Goal: Task Accomplishment & Management: Manage account settings

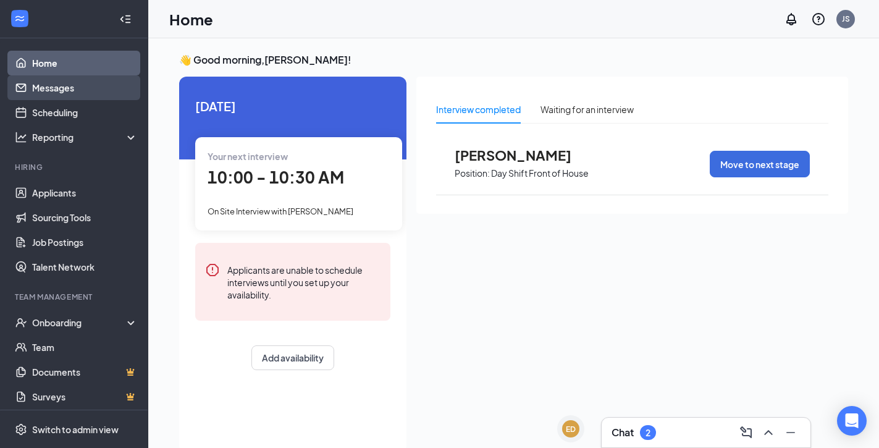
click at [98, 88] on link "Messages" at bounding box center [85, 87] width 106 height 25
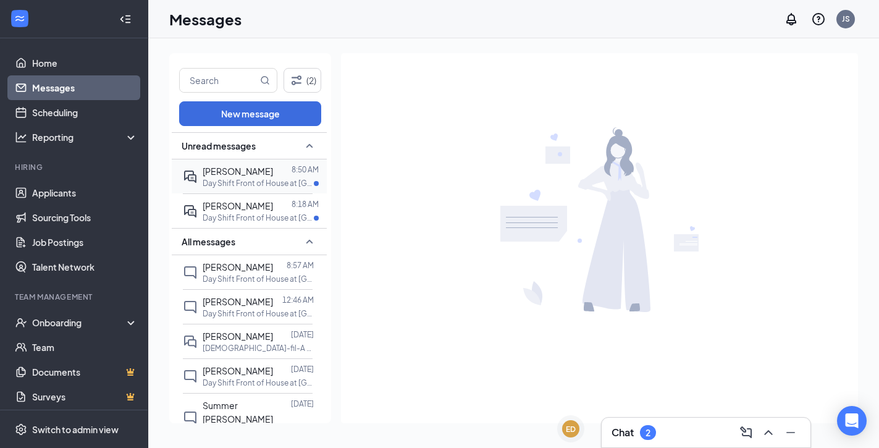
click at [282, 176] on div at bounding box center [282, 171] width 19 height 14
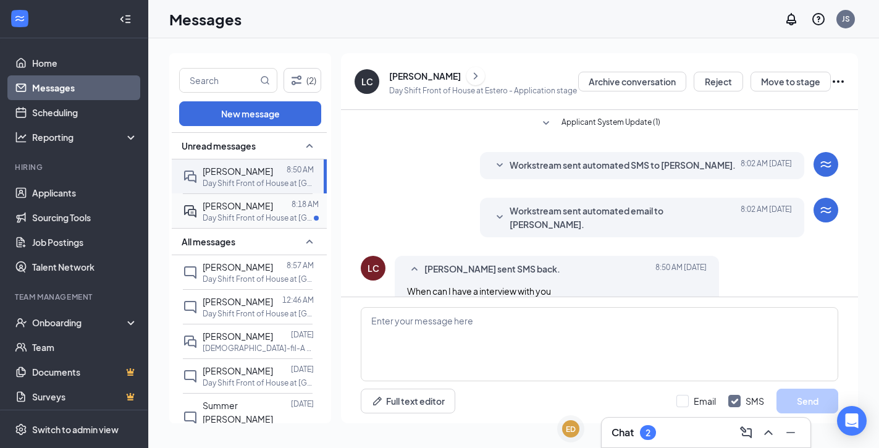
scroll to position [7, 0]
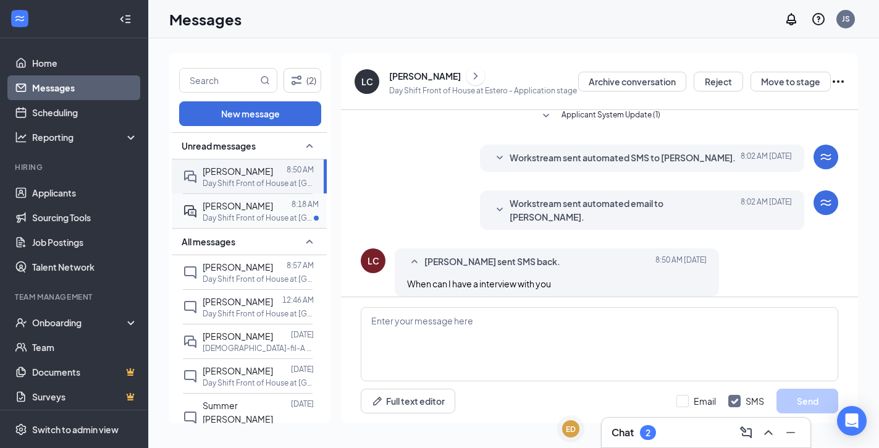
click at [277, 200] on div at bounding box center [282, 206] width 19 height 14
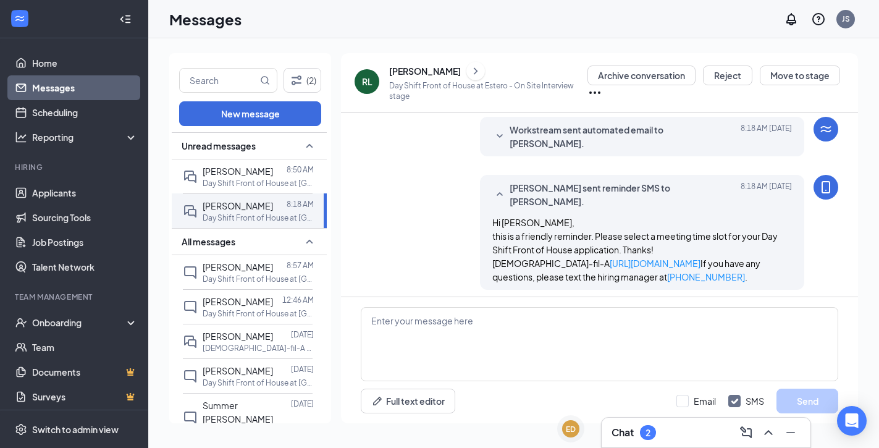
scroll to position [227, 0]
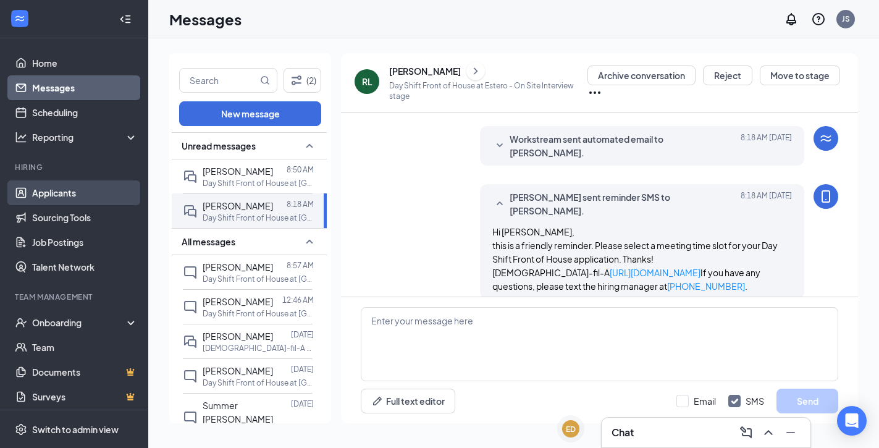
click at [71, 190] on link "Applicants" at bounding box center [85, 192] width 106 height 25
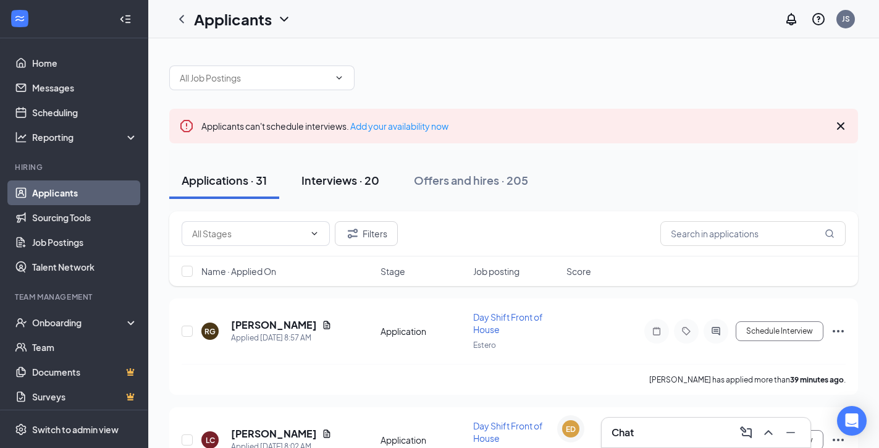
click at [364, 191] on button "Interviews · 20" at bounding box center [340, 180] width 103 height 37
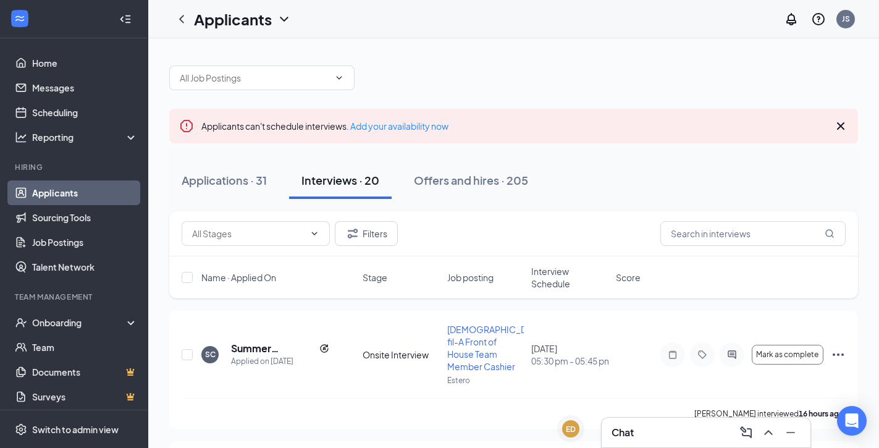
click at [560, 283] on span "Interview Schedule" at bounding box center [569, 277] width 77 height 25
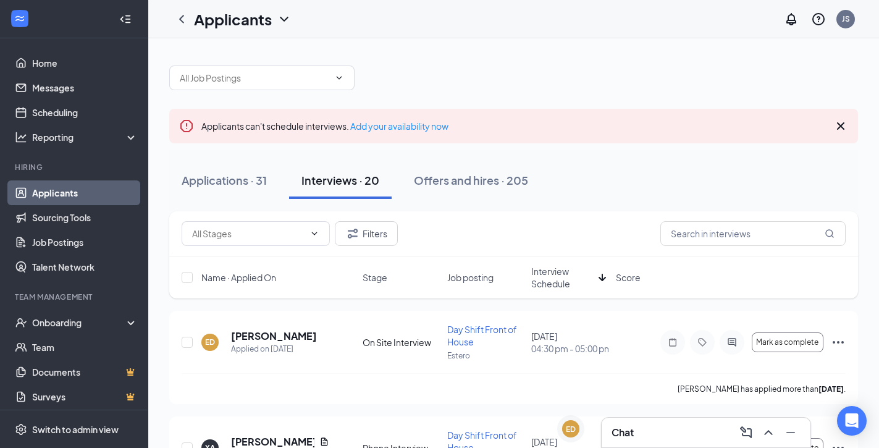
click at [550, 275] on span "Interview Schedule" at bounding box center [562, 277] width 62 height 25
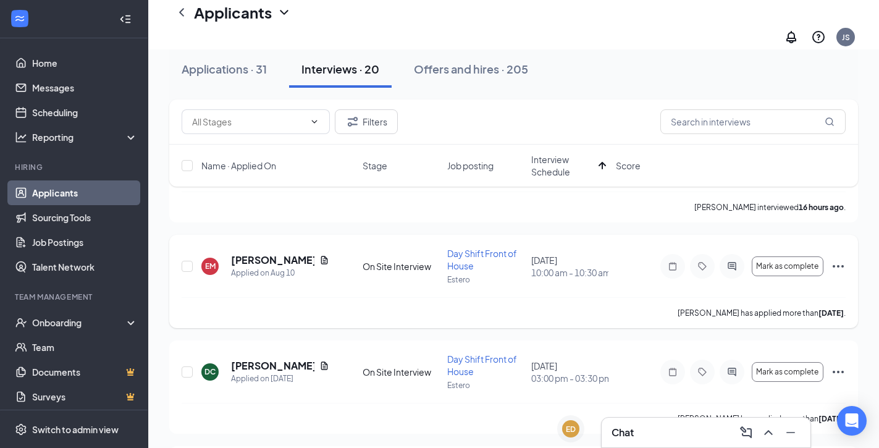
scroll to position [316, 0]
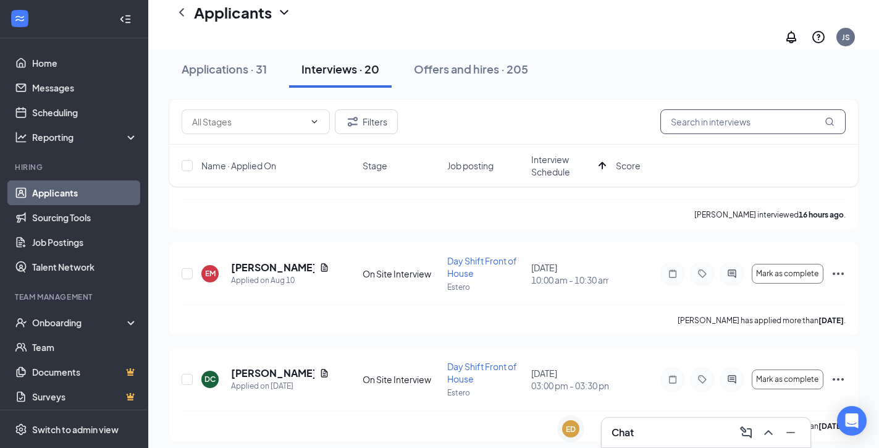
click at [673, 116] on input "text" at bounding box center [752, 121] width 185 height 25
click at [363, 116] on button "Filters" at bounding box center [366, 121] width 63 height 25
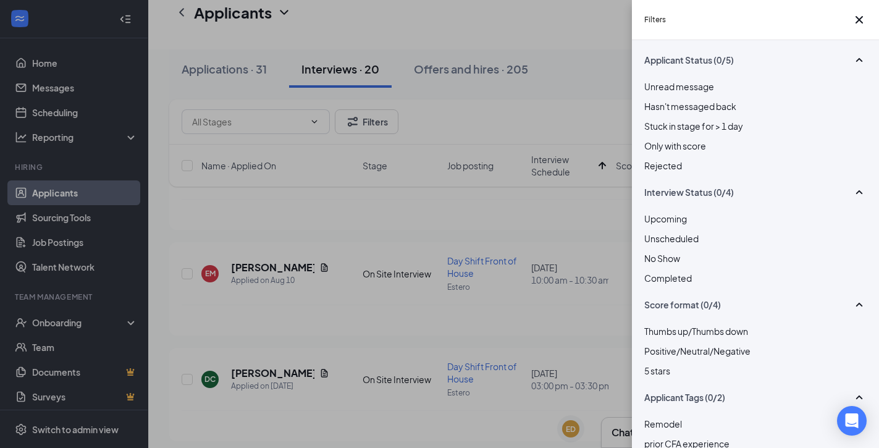
click at [658, 172] on div "Rejected" at bounding box center [755, 166] width 222 height 14
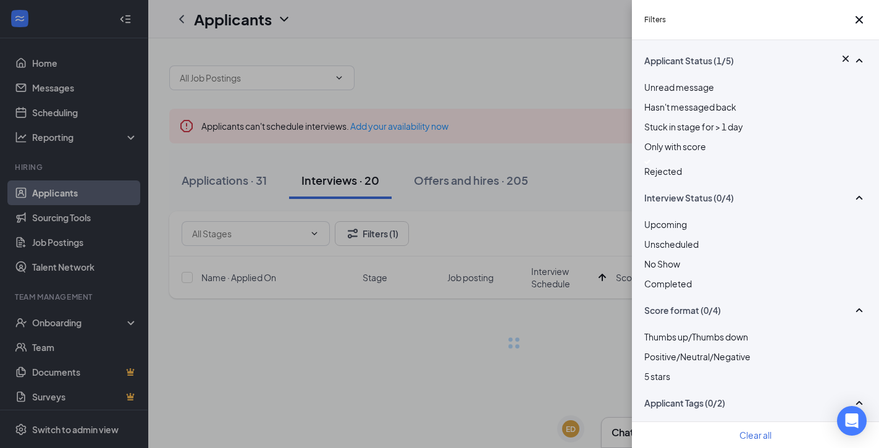
click at [513, 143] on div "Filters Applicant Status (1/5) Unread message Hasn't messaged back Stuck in sta…" at bounding box center [439, 224] width 879 height 448
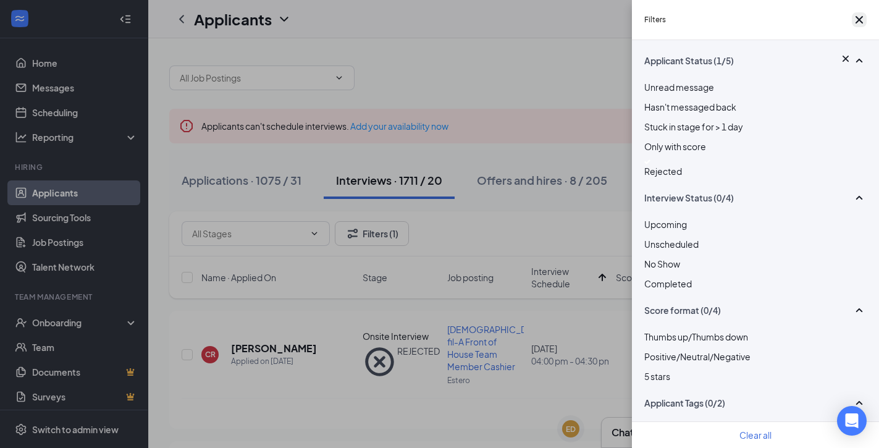
click at [859, 25] on icon "Cross" at bounding box center [859, 19] width 15 height 15
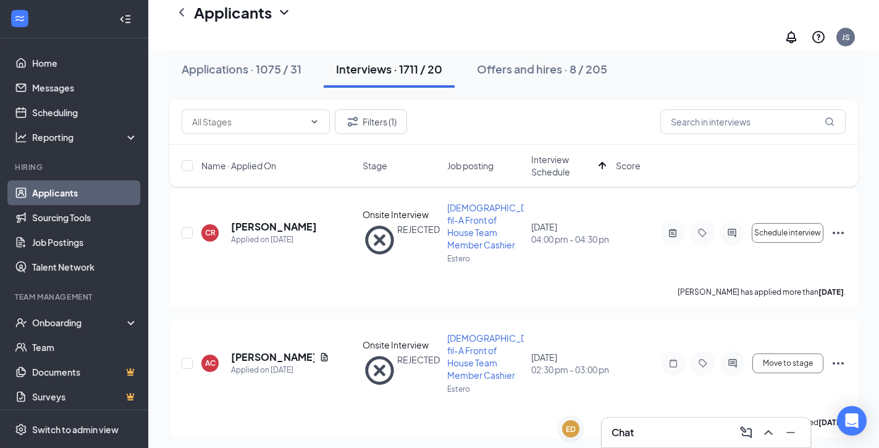
scroll to position [137, 0]
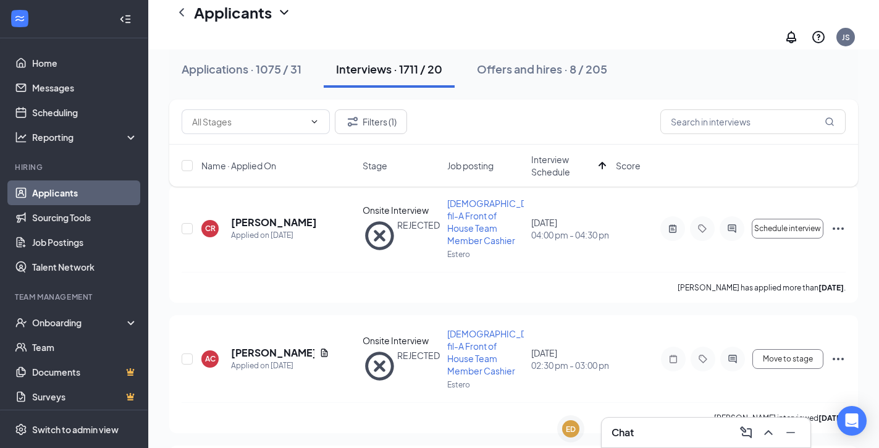
click at [705, 103] on div "Filters (1)" at bounding box center [513, 121] width 689 height 45
click at [693, 125] on input "text" at bounding box center [752, 121] width 185 height 25
type input "[PERSON_NAME]"
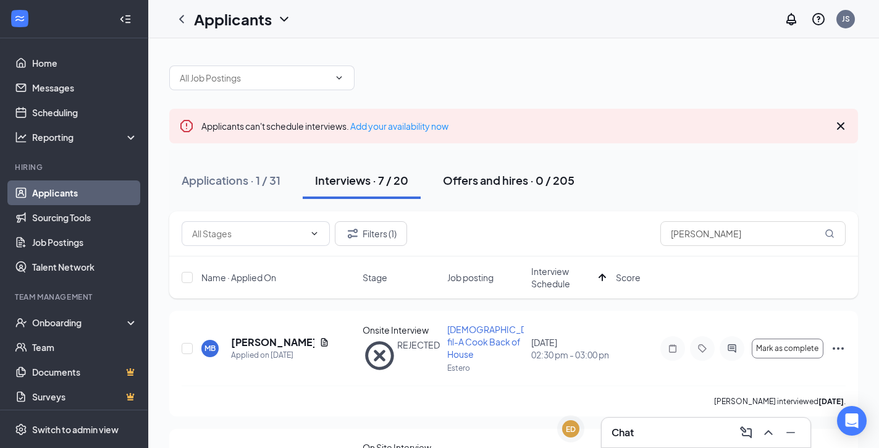
drag, startPoint x: 665, startPoint y: 130, endPoint x: 437, endPoint y: 185, distance: 234.5
click at [437, 185] on button "Offers and hires · 0 / 205" at bounding box center [509, 180] width 156 height 37
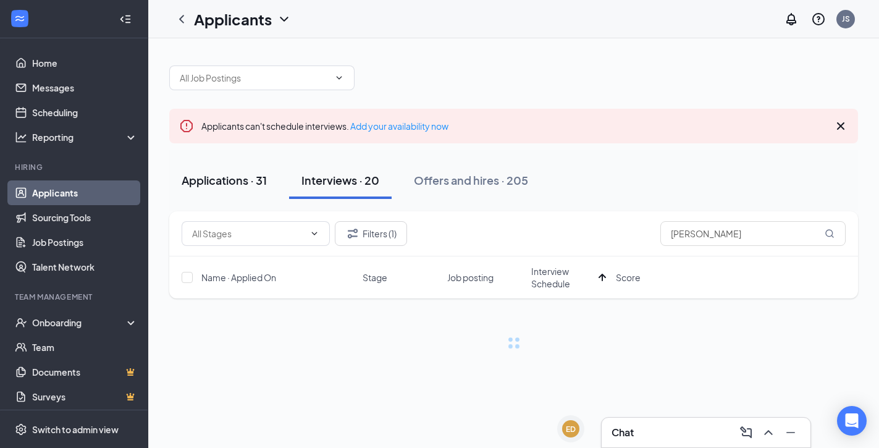
click at [205, 177] on div "Applications · 31" at bounding box center [224, 179] width 85 height 15
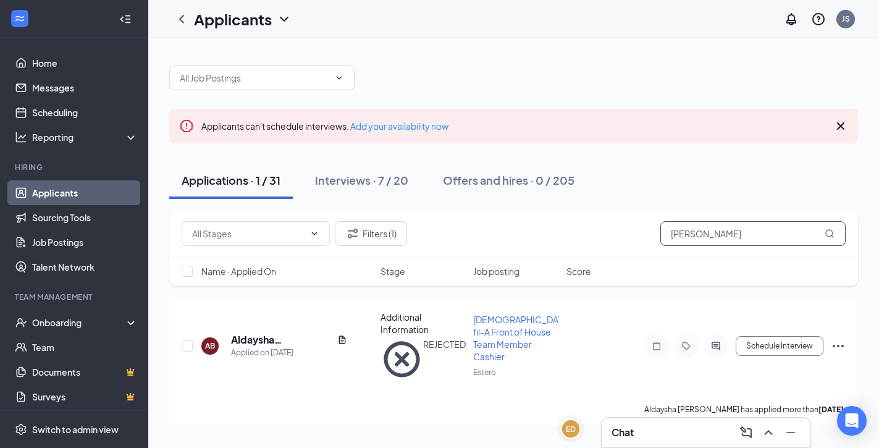
click at [725, 242] on input "[PERSON_NAME]" at bounding box center [752, 233] width 185 height 25
click at [353, 179] on div "Interviews · 7 / 20" at bounding box center [361, 179] width 93 height 15
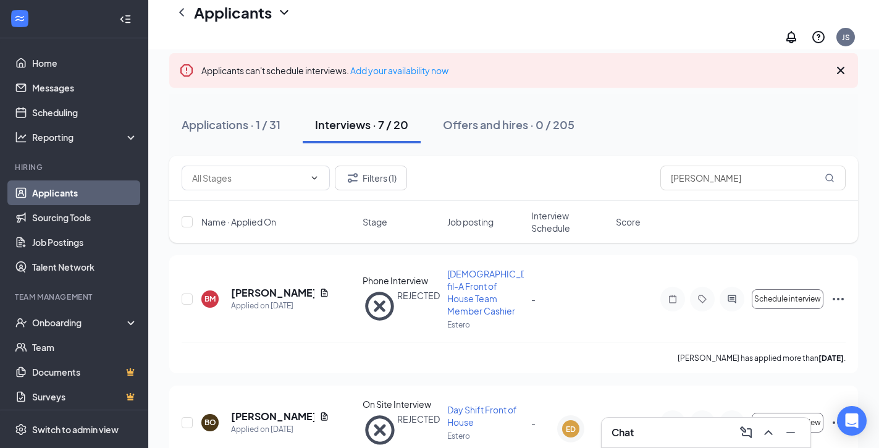
scroll to position [71, 0]
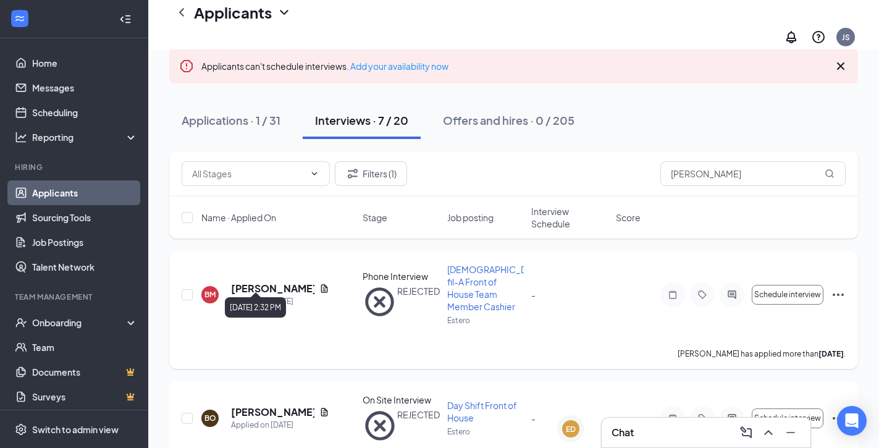
click at [264, 295] on div "Applied on [DATE]" at bounding box center [280, 301] width 98 height 12
click at [267, 282] on h5 "[PERSON_NAME]" at bounding box center [272, 289] width 83 height 14
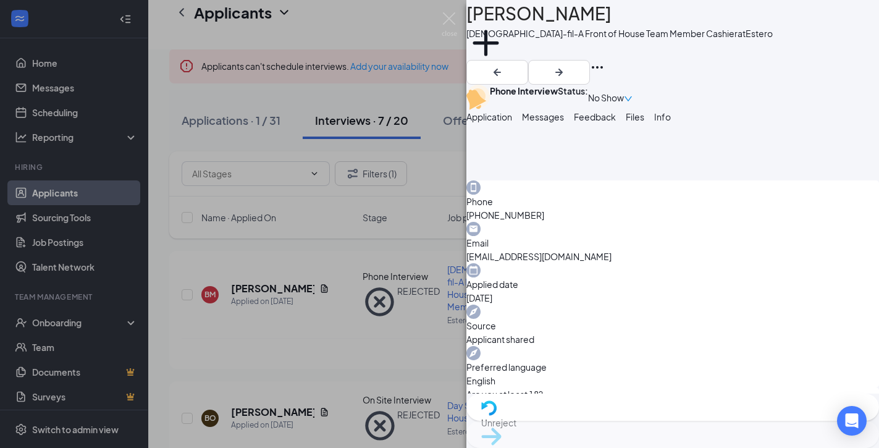
scroll to position [323, 0]
click at [624, 91] on span "No Show" at bounding box center [606, 98] width 36 height 14
click at [611, 424] on span "Unreject" at bounding box center [672, 423] width 383 height 14
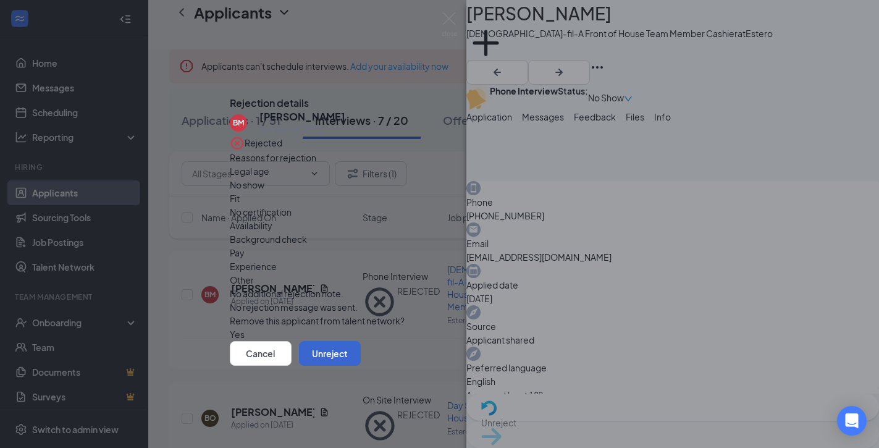
click at [361, 361] on button "Unreject" at bounding box center [330, 353] width 62 height 25
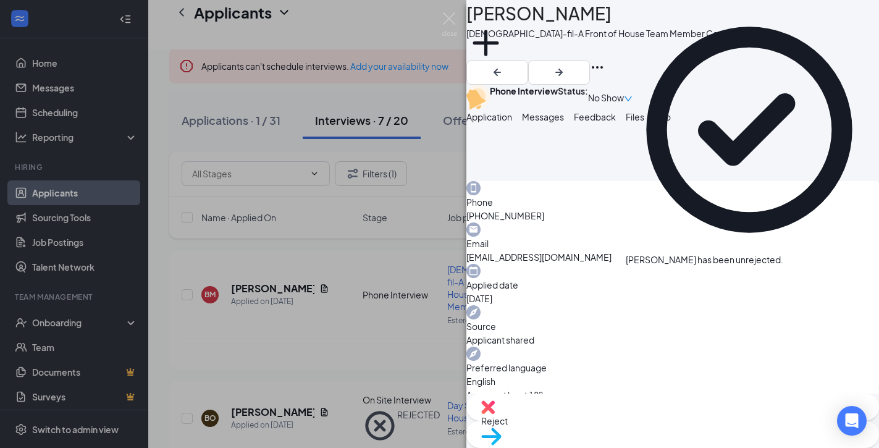
click at [624, 91] on span "No Show" at bounding box center [606, 98] width 36 height 14
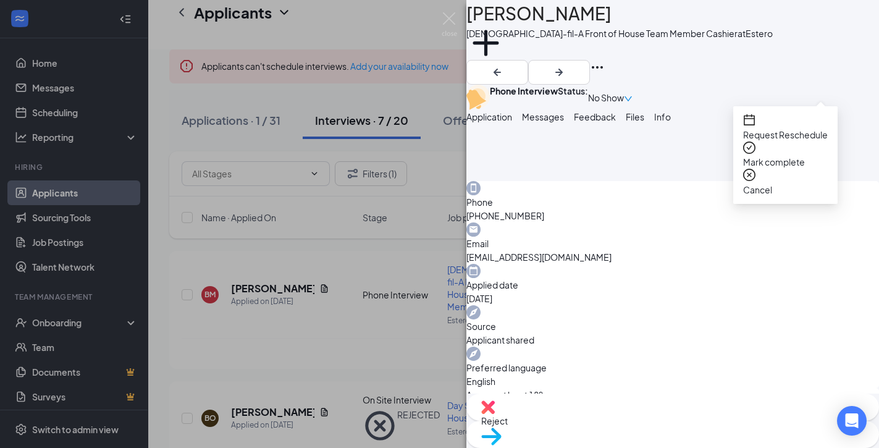
click at [813, 128] on span "Request Reschedule" at bounding box center [785, 135] width 85 height 14
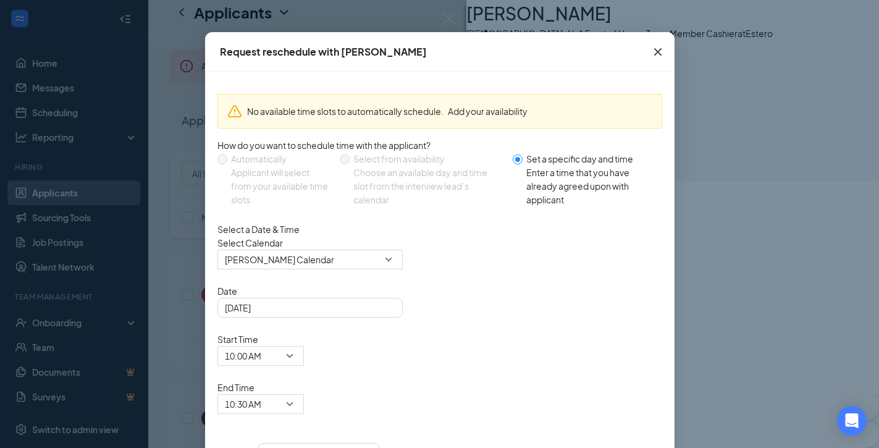
scroll to position [29, 0]
click at [658, 49] on icon "Cross" at bounding box center [657, 52] width 15 height 15
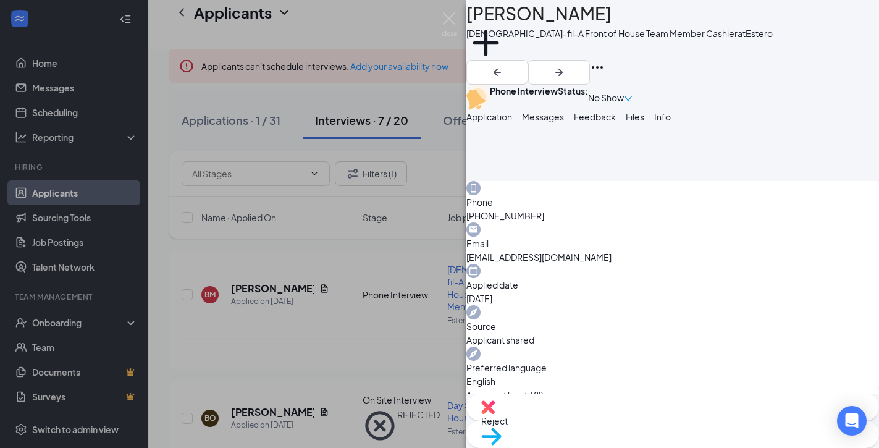
scroll to position [0, 0]
click at [455, 22] on img at bounding box center [449, 24] width 15 height 24
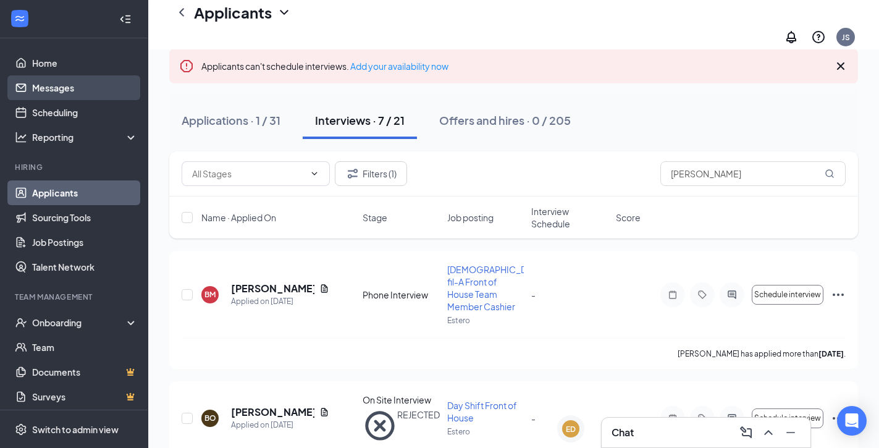
click at [59, 99] on link "Messages" at bounding box center [85, 87] width 106 height 25
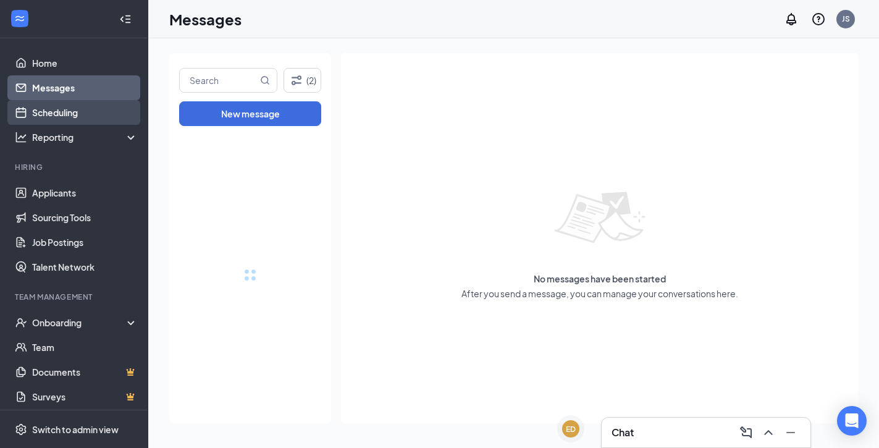
click at [60, 107] on link "Scheduling" at bounding box center [85, 112] width 106 height 25
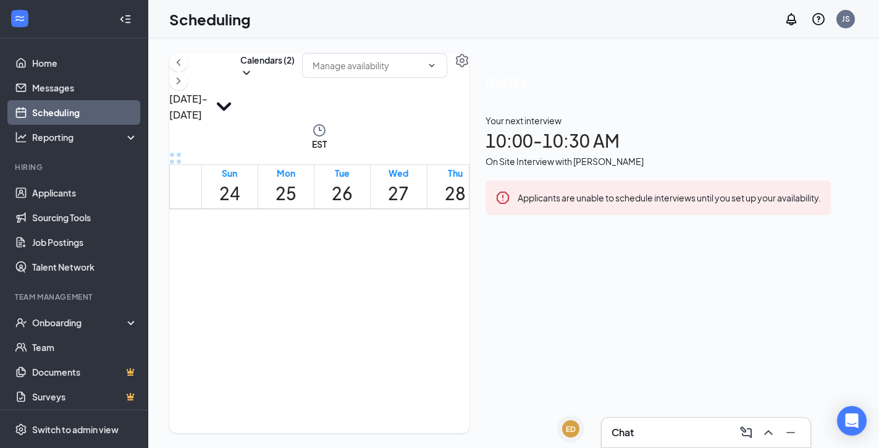
scroll to position [1139, 0]
click at [188, 90] on button at bounding box center [178, 81] width 19 height 19
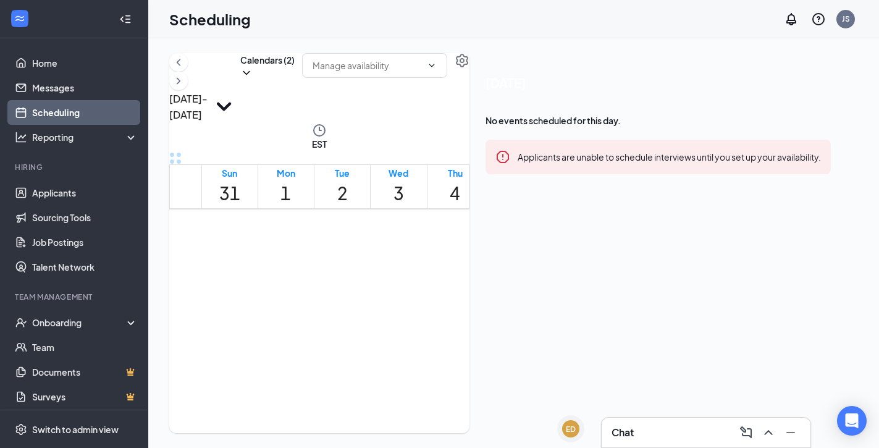
scroll to position [984, 0]
click at [67, 73] on link "Home" at bounding box center [85, 63] width 106 height 25
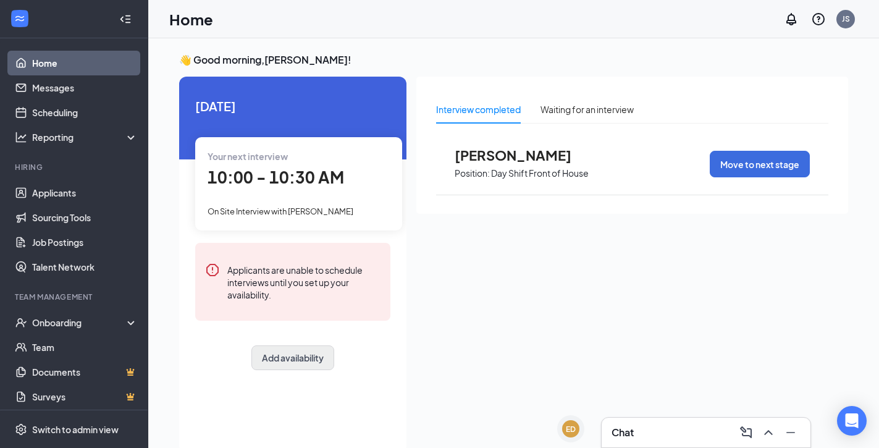
click at [277, 355] on button "Add availability" at bounding box center [292, 357] width 83 height 25
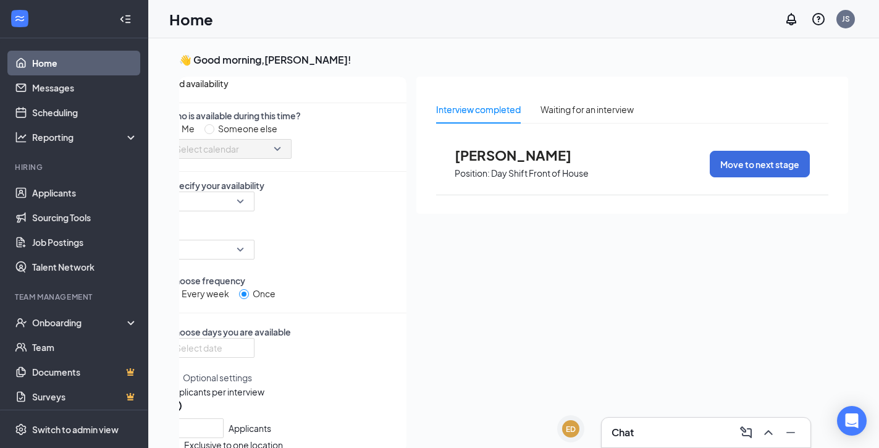
scroll to position [5, 0]
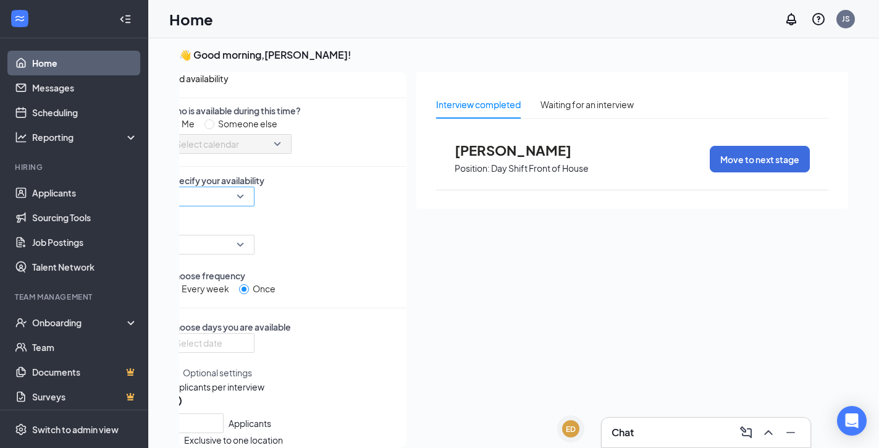
click at [238, 206] on input "search" at bounding box center [206, 196] width 63 height 19
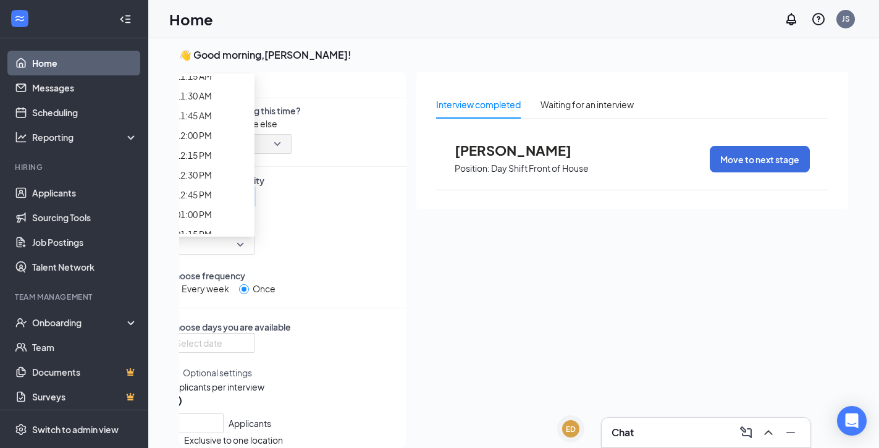
scroll to position [873, 0]
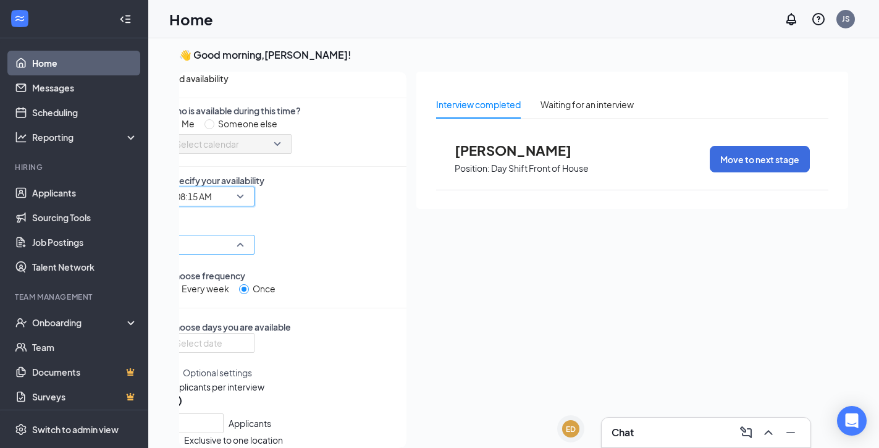
click at [254, 250] on div at bounding box center [211, 245] width 86 height 20
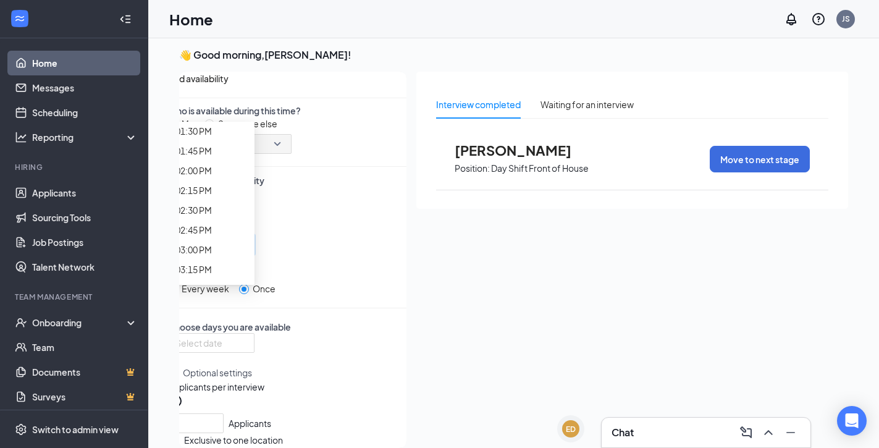
scroll to position [1172, 0]
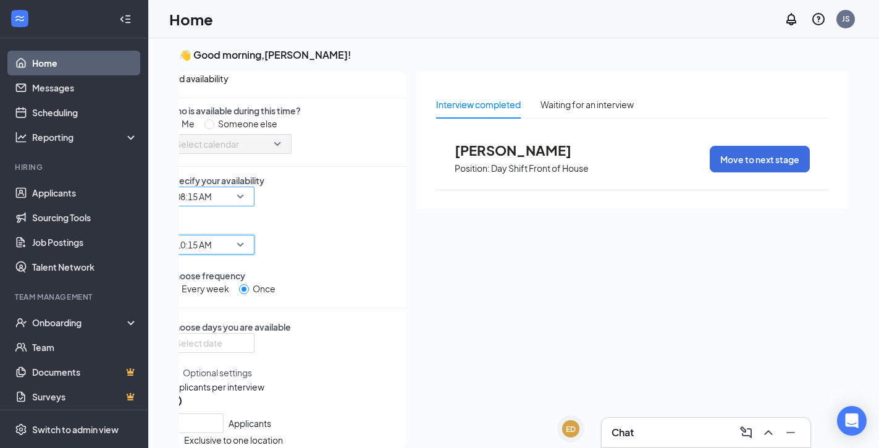
click at [236, 221] on span "08:15 AM" at bounding box center [205, 203] width 61 height 33
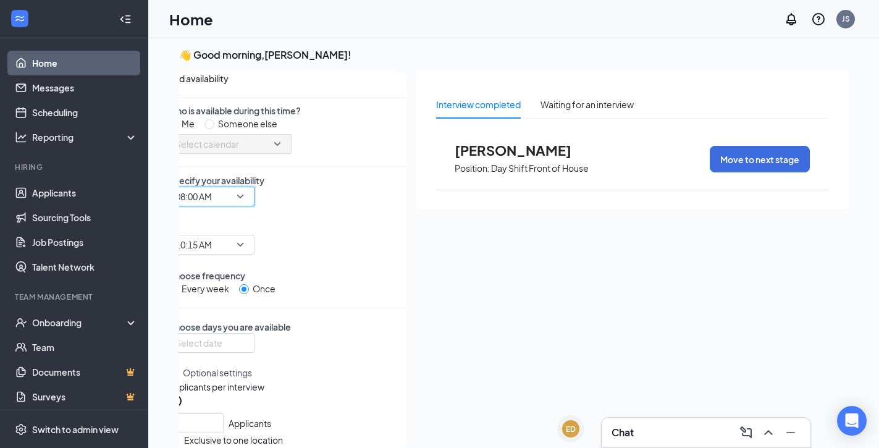
click at [236, 221] on span "08:00 AM" at bounding box center [205, 203] width 61 height 33
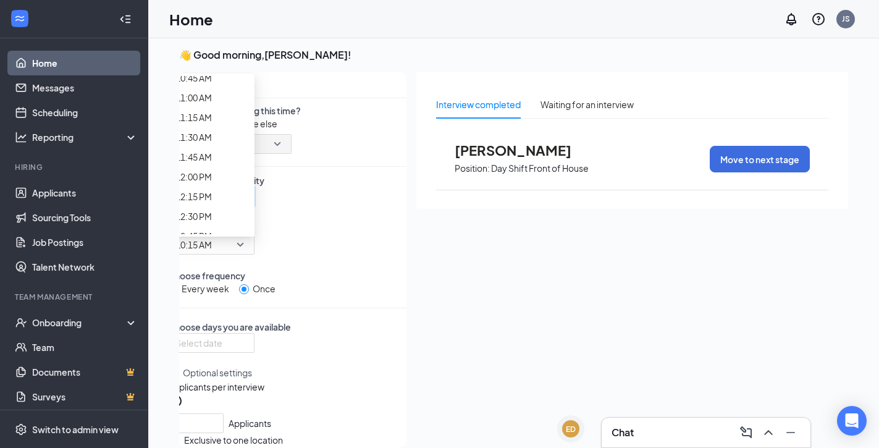
click at [332, 292] on div "Choose frequency Every week Once" at bounding box center [287, 282] width 238 height 26
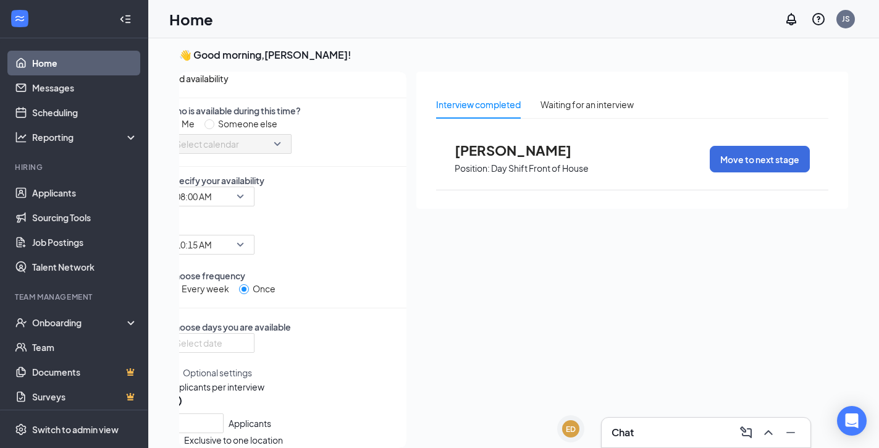
scroll to position [113, 0]
click at [247, 336] on div at bounding box center [211, 343] width 72 height 14
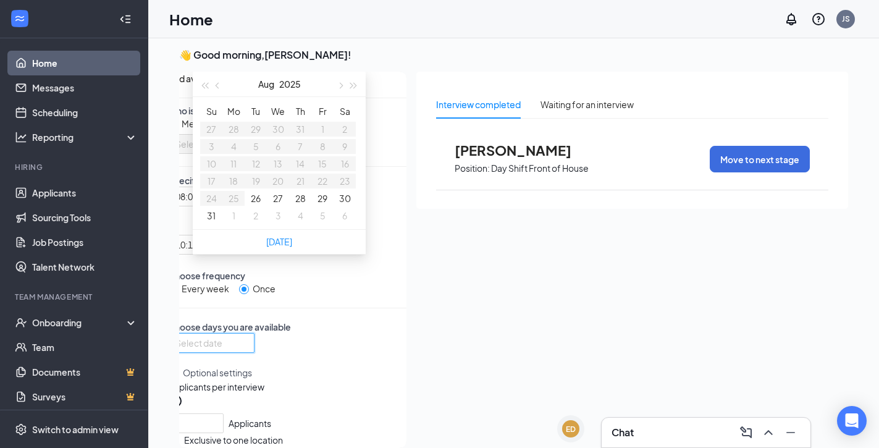
type input "[DATE]"
click at [235, 222] on button "1" at bounding box center [233, 216] width 3 height 14
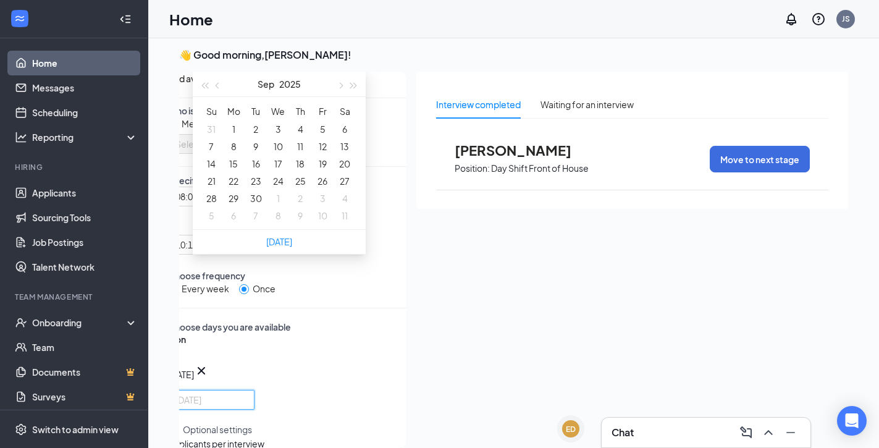
click at [235, 131] on button "1" at bounding box center [233, 129] width 3 height 14
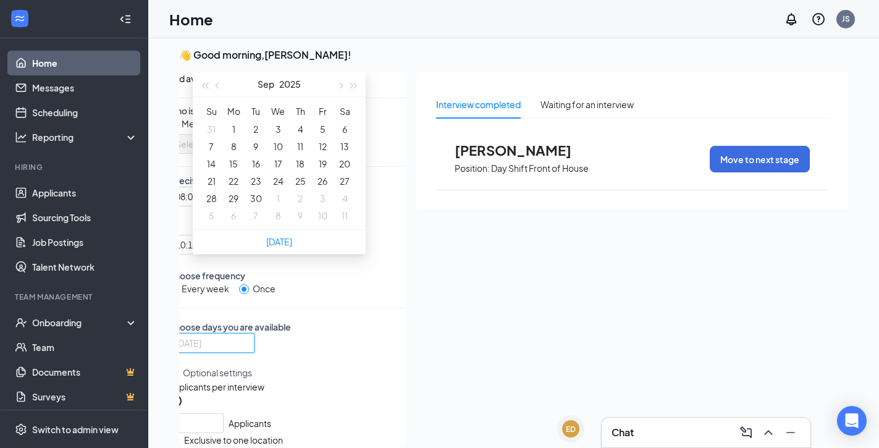
click at [258, 133] on button "2" at bounding box center [255, 129] width 5 height 14
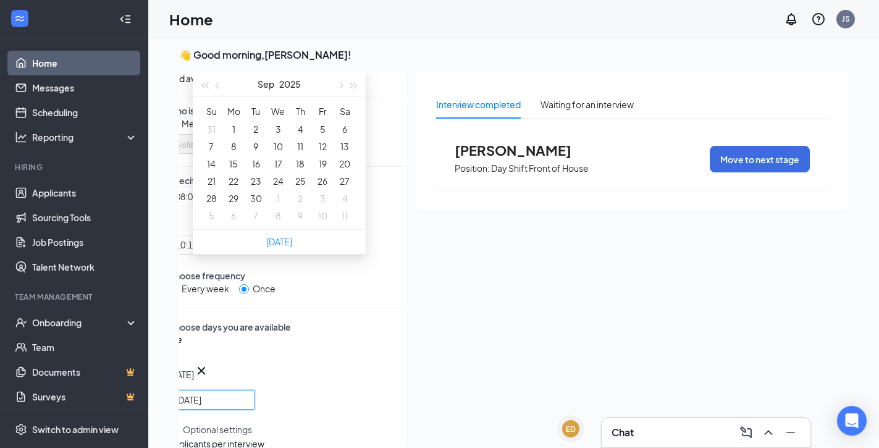
type input "[DATE]"
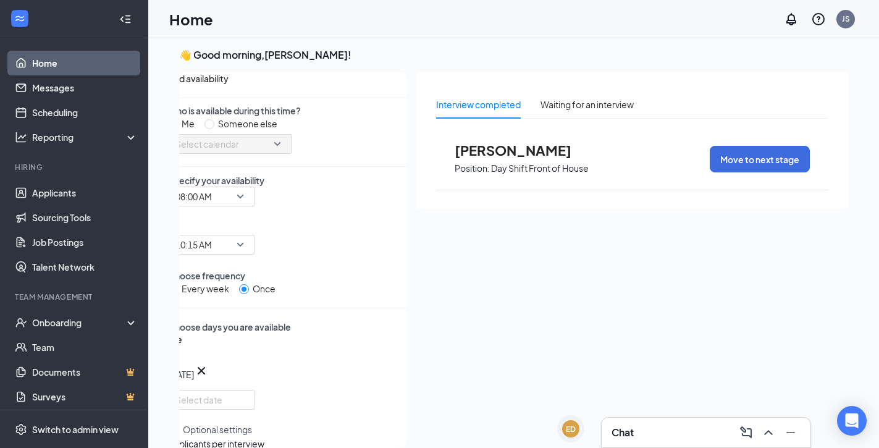
click at [356, 333] on div "Tue Sep [DATE] Mo Tu We Th Fr Sa 31 1 2 3 4 5 6 7 8 9 10 11 12 13 14 15 16 17 1…" at bounding box center [287, 371] width 238 height 77
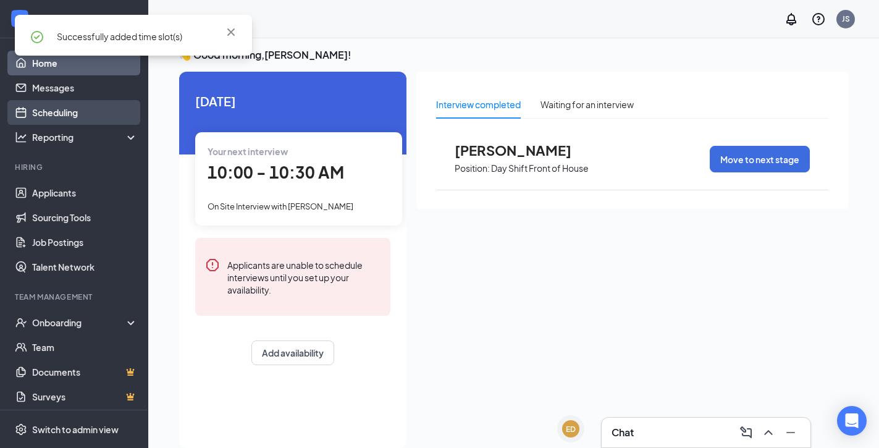
click at [92, 102] on link "Scheduling" at bounding box center [85, 112] width 106 height 25
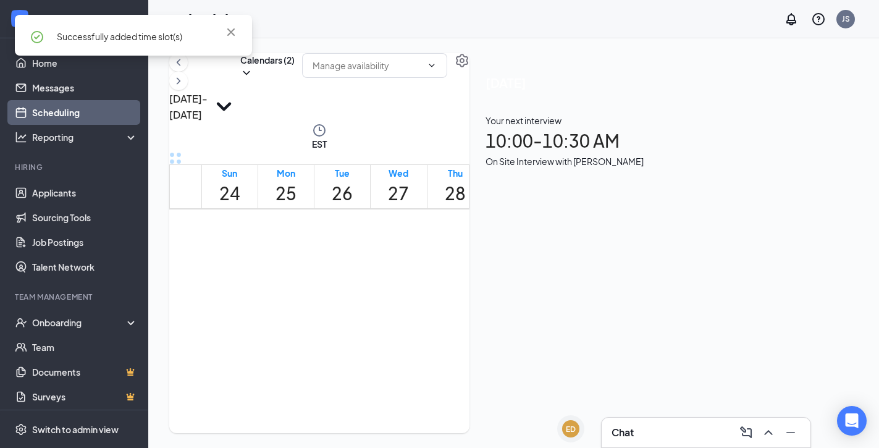
scroll to position [607, 0]
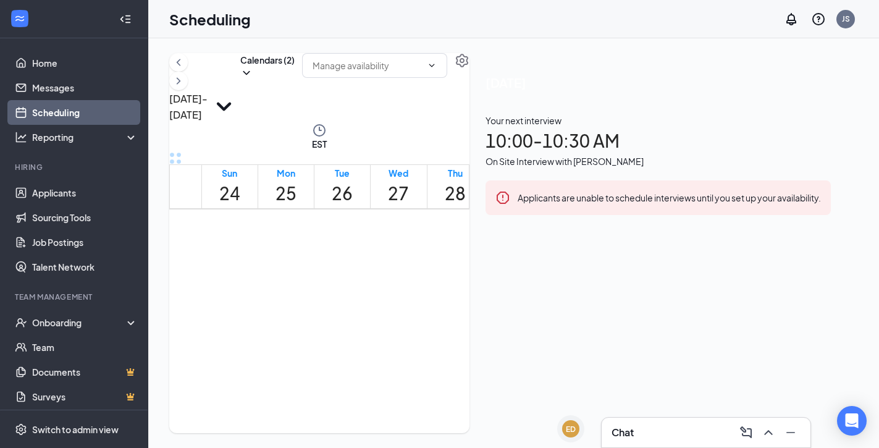
click at [295, 99] on div "Calendars (2)" at bounding box center [267, 88] width 54 height 70
click at [295, 79] on button "Calendars (2)" at bounding box center [267, 66] width 54 height 26
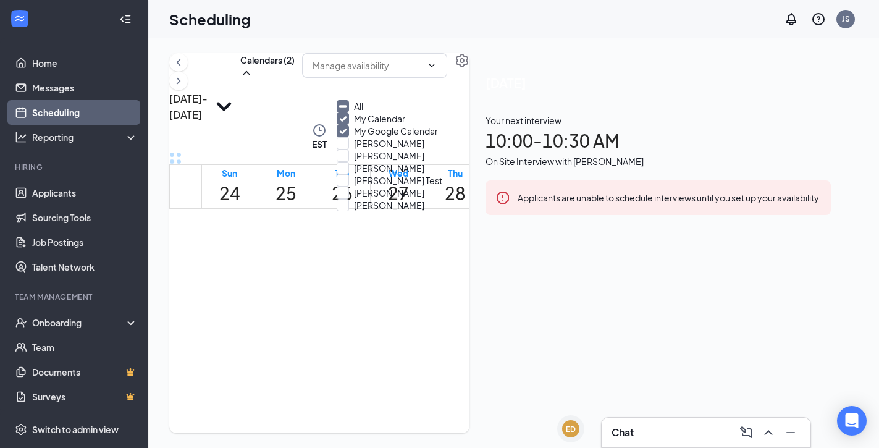
scroll to position [59, 0]
click at [359, 211] on label "[PERSON_NAME]" at bounding box center [381, 205] width 88 height 12
click at [359, 211] on input "[PERSON_NAME]" at bounding box center [381, 205] width 88 height 12
click at [349, 211] on div at bounding box center [343, 205] width 12 height 12
click at [356, 211] on input "[PERSON_NAME]" at bounding box center [381, 205] width 88 height 12
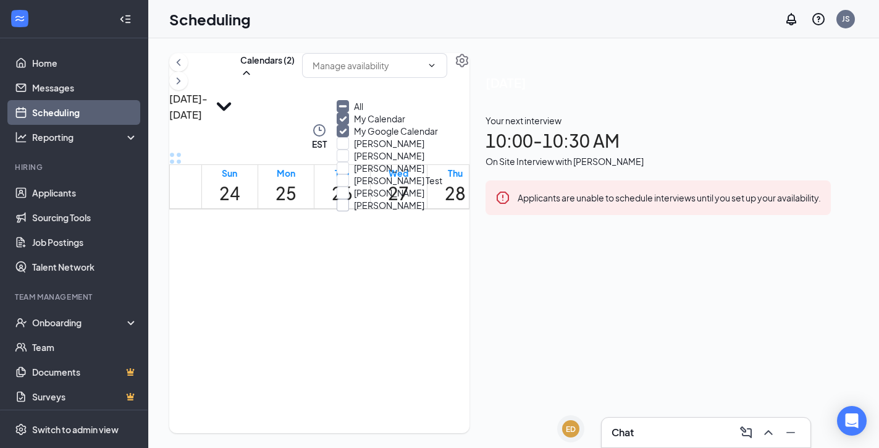
click at [349, 211] on div at bounding box center [343, 205] width 12 height 12
click at [355, 211] on input "[PERSON_NAME]" at bounding box center [381, 205] width 88 height 12
checkbox input "false"
click at [548, 127] on td at bounding box center [398, 120] width 395 height 14
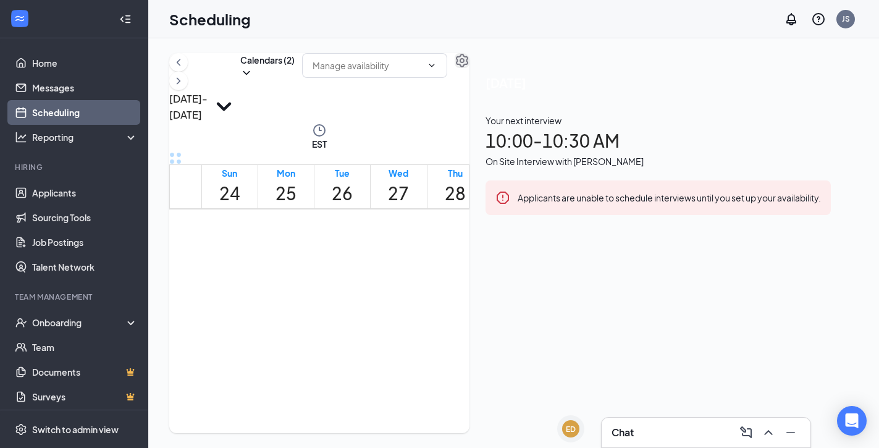
click at [468, 67] on icon "Settings" at bounding box center [462, 61] width 12 height 14
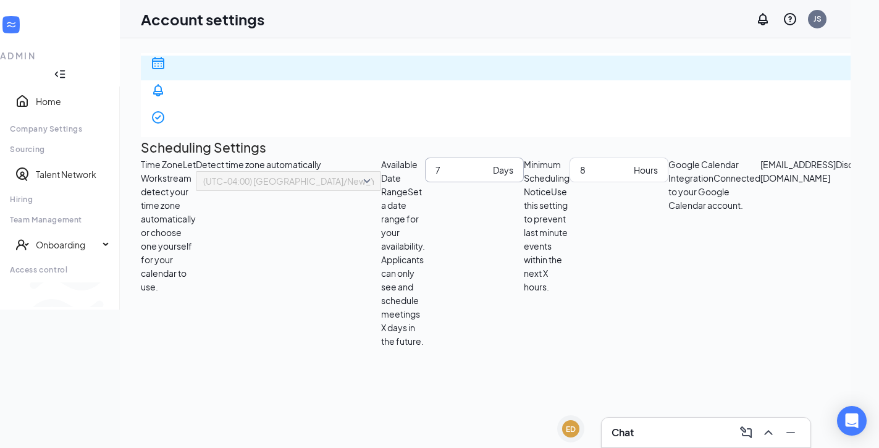
click at [488, 177] on input "7" at bounding box center [461, 170] width 53 height 14
click at [488, 177] on input "8" at bounding box center [461, 170] width 53 height 14
click at [488, 177] on input "9" at bounding box center [461, 170] width 53 height 14
type input "10"
click at [488, 177] on input "10" at bounding box center [461, 170] width 53 height 14
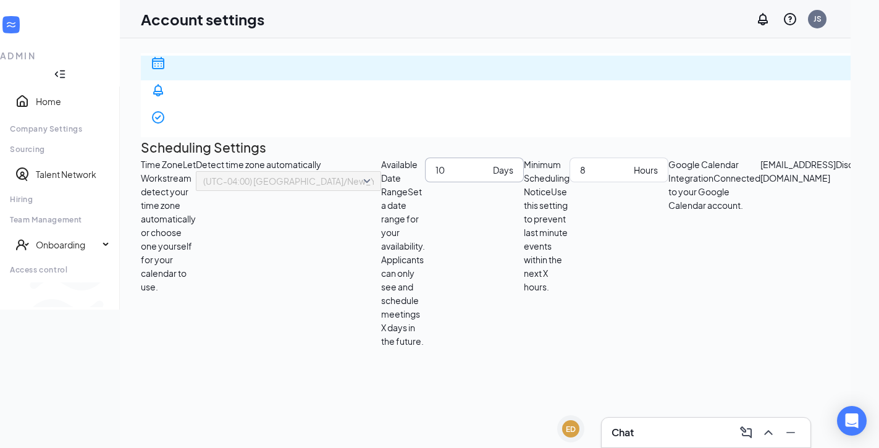
click at [526, 293] on div "Time Zone Let Workstream detect your time zone automatically or choose one your…" at bounding box center [736, 253] width 1191 height 190
click at [120, 62] on div at bounding box center [60, 74] width 120 height 25
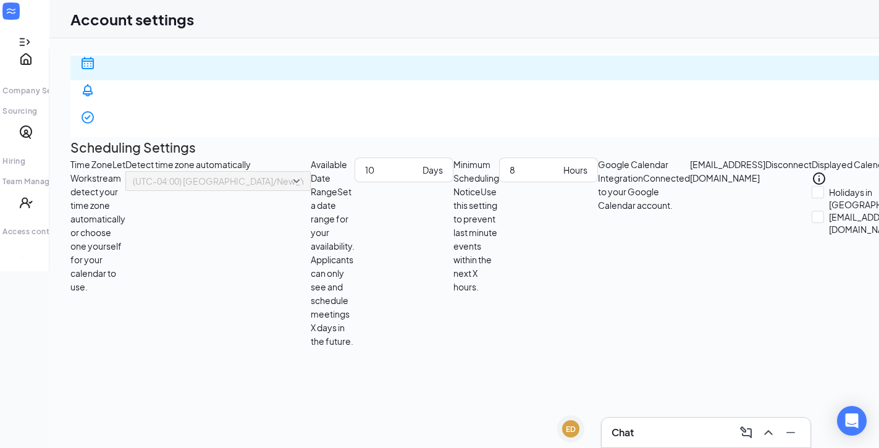
click at [28, 36] on icon "Expand" at bounding box center [25, 42] width 12 height 12
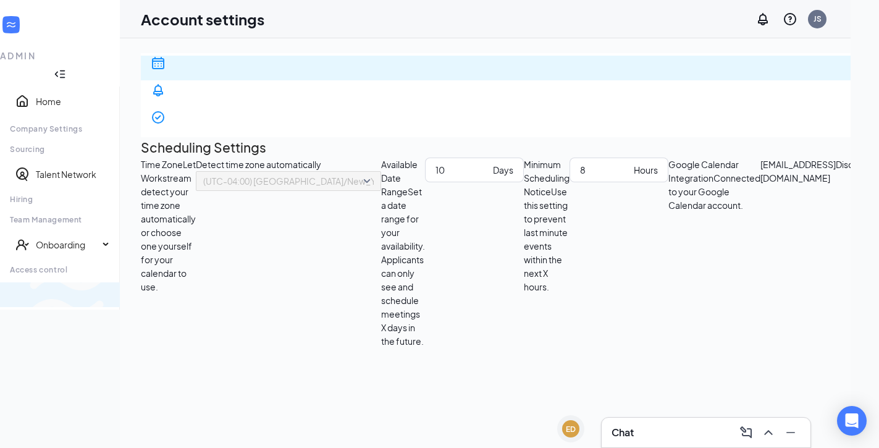
click at [206, 301] on span "Switch to team view" at bounding box center [206, 294] width 0 height 12
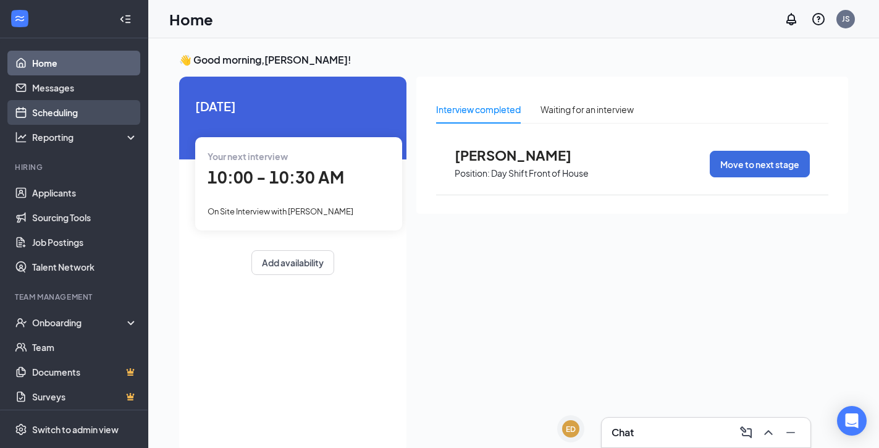
click at [117, 117] on link "Scheduling" at bounding box center [85, 112] width 106 height 25
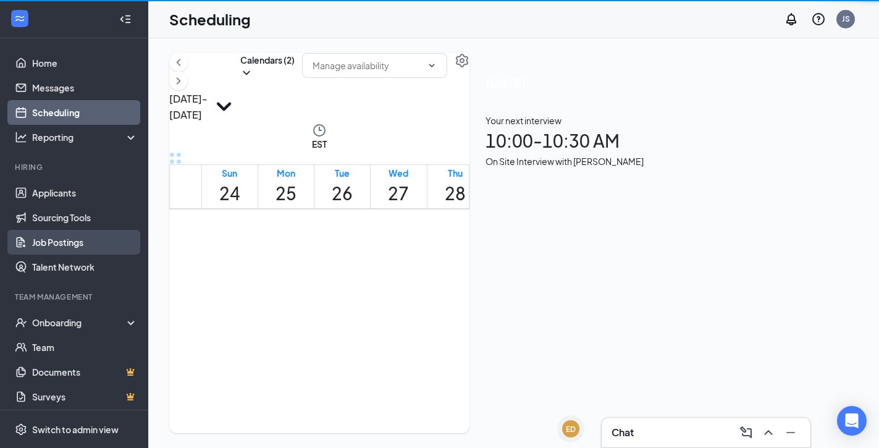
scroll to position [607, 0]
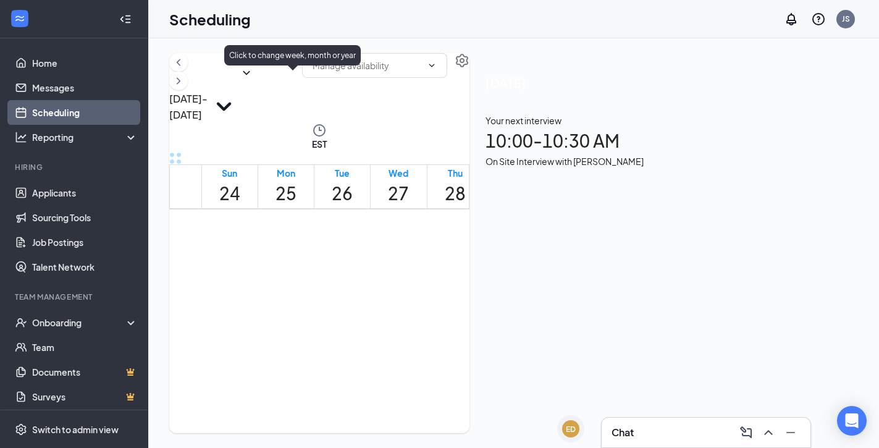
click at [185, 88] on icon "ChevronRight" at bounding box center [178, 81] width 12 height 15
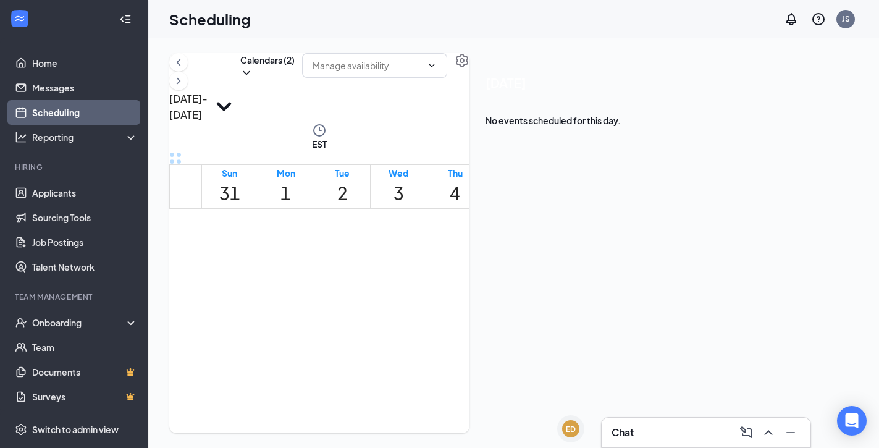
scroll to position [516, 0]
click at [54, 195] on link "Applicants" at bounding box center [85, 192] width 106 height 25
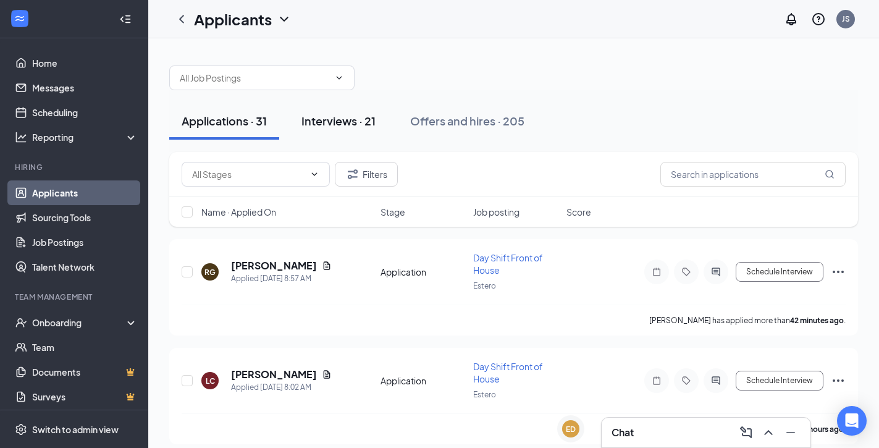
click at [350, 107] on button "Interviews · 21" at bounding box center [338, 121] width 99 height 37
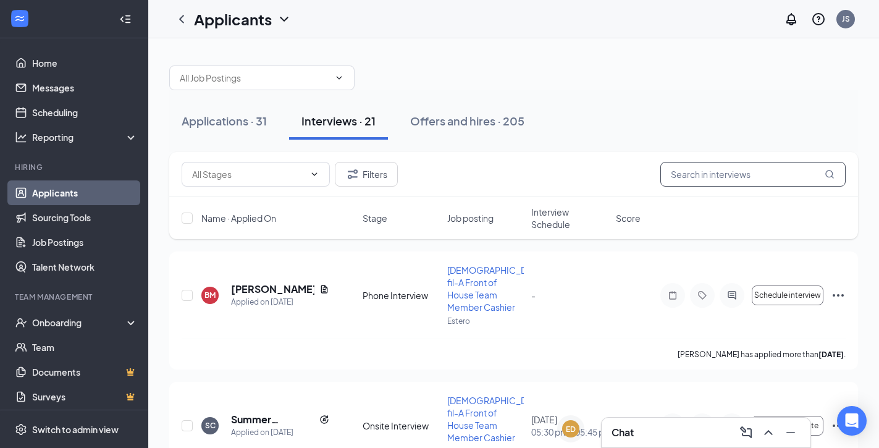
click at [746, 163] on input "text" at bounding box center [752, 174] width 185 height 25
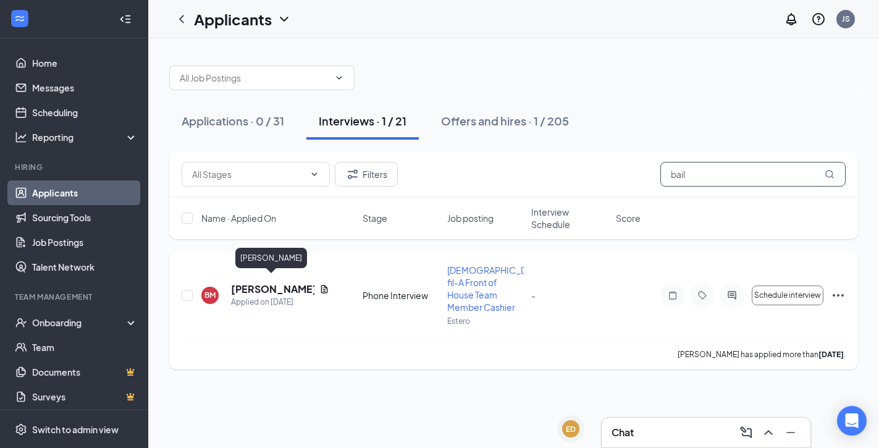
type input "bail"
click at [253, 283] on h5 "[PERSON_NAME]" at bounding box center [272, 289] width 83 height 14
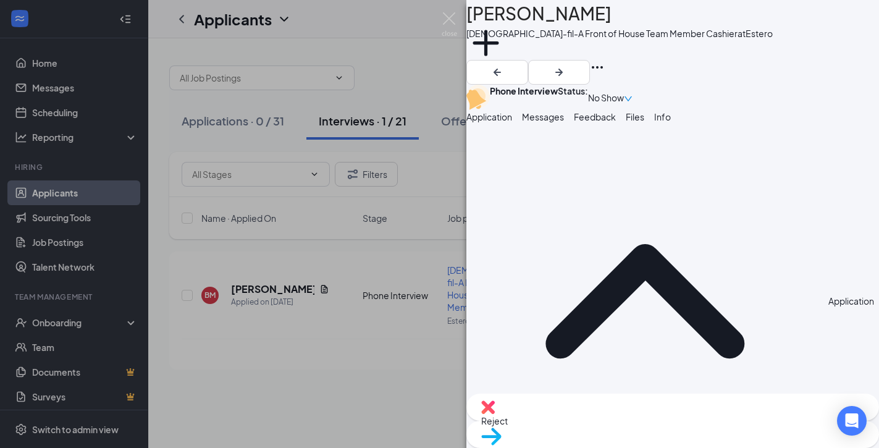
scroll to position [20, 0]
click at [502, 432] on img at bounding box center [491, 436] width 20 height 18
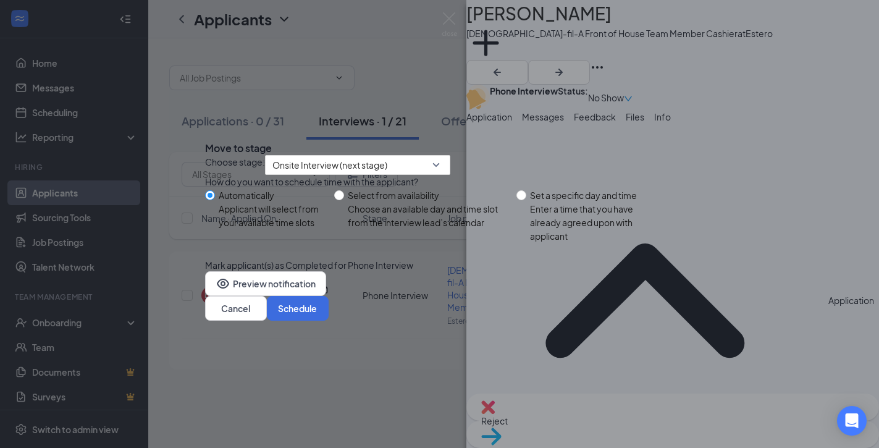
click at [656, 155] on div "Choose stage: Onsite Interview (next stage)" at bounding box center [439, 165] width 469 height 20
click at [205, 138] on icon "Cross" at bounding box center [205, 138] width 0 height 0
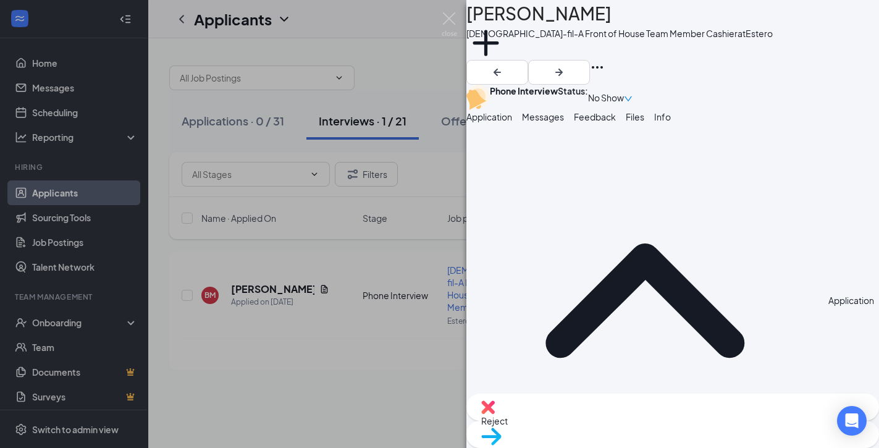
click at [835, 85] on div "Phone Interview Status : No Show" at bounding box center [672, 97] width 413 height 25
click at [624, 91] on span "No Show" at bounding box center [606, 98] width 36 height 14
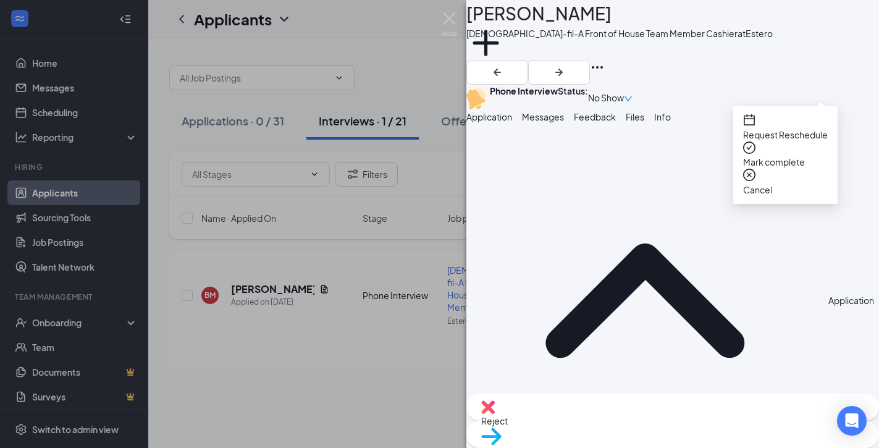
click at [815, 109] on div "Request Reschedule Mark complete Cancel" at bounding box center [785, 155] width 104 height 98
click at [813, 128] on span "Request Reschedule" at bounding box center [785, 135] width 85 height 14
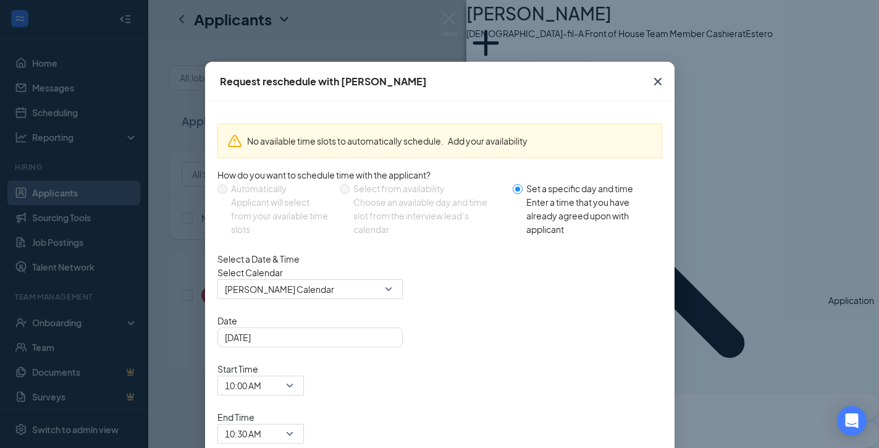
radio input "false"
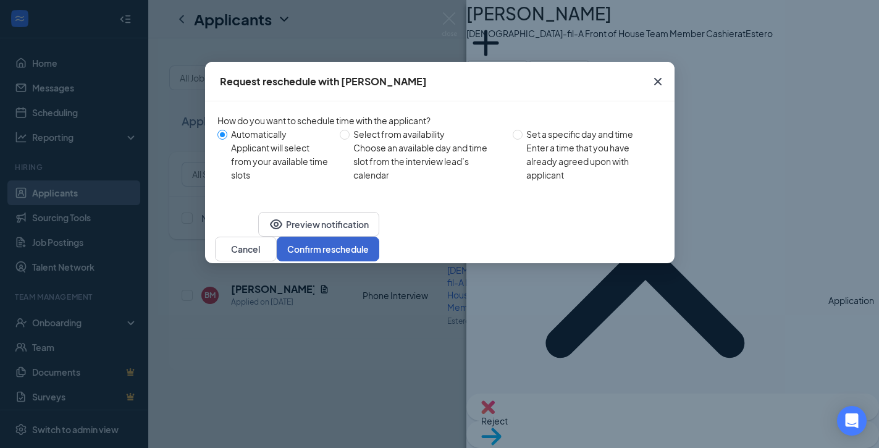
click at [379, 261] on button "Confirm reschedule" at bounding box center [328, 249] width 103 height 25
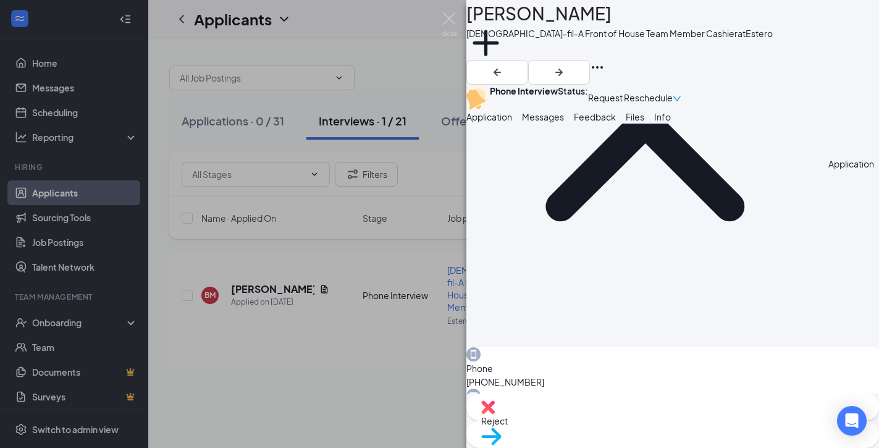
scroll to position [175, 0]
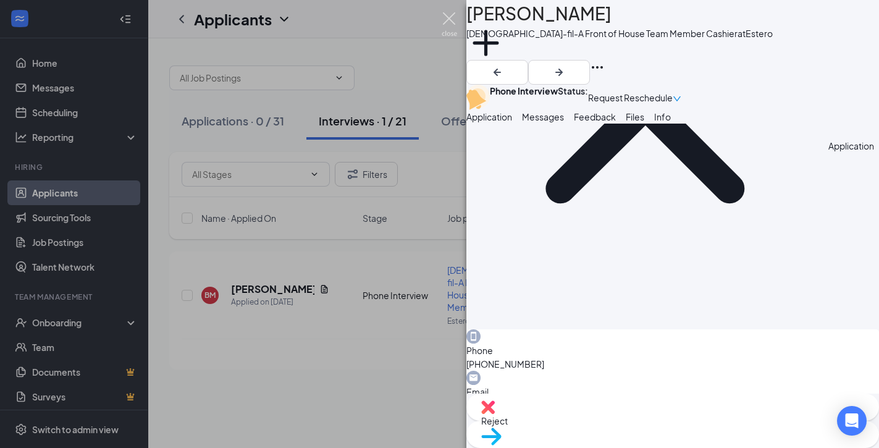
click at [450, 25] on img at bounding box center [449, 24] width 15 height 24
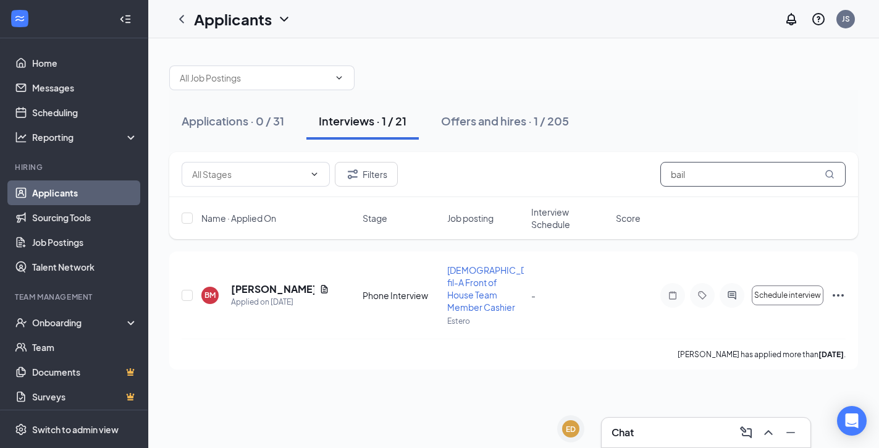
click at [674, 173] on input "bail" at bounding box center [752, 174] width 185 height 25
click at [691, 175] on input "bail" at bounding box center [752, 174] width 185 height 25
type input "b"
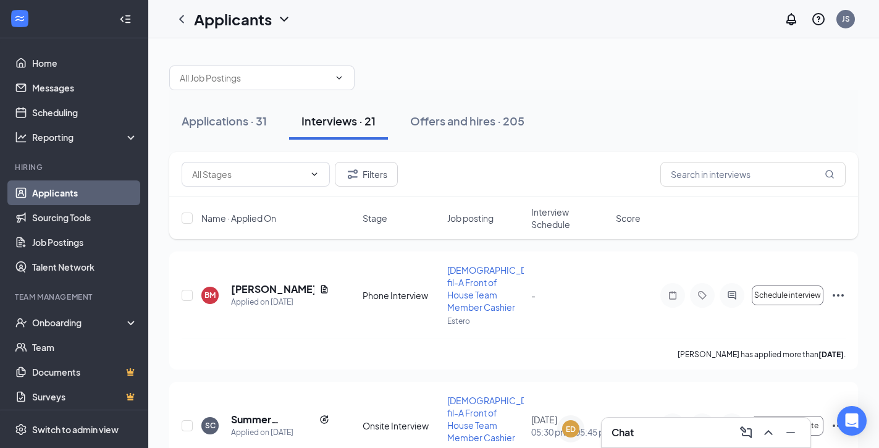
click at [715, 72] on div at bounding box center [513, 71] width 689 height 37
click at [566, 221] on span "Interview Schedule" at bounding box center [569, 218] width 77 height 25
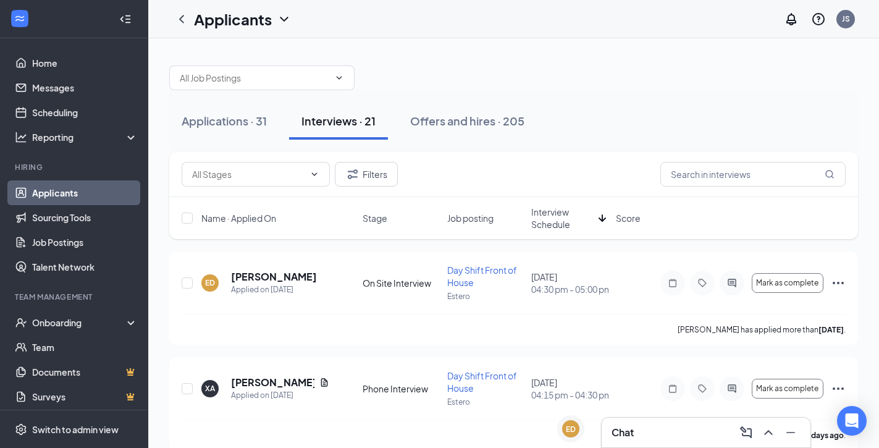
click at [566, 221] on span "Interview Schedule" at bounding box center [562, 218] width 62 height 25
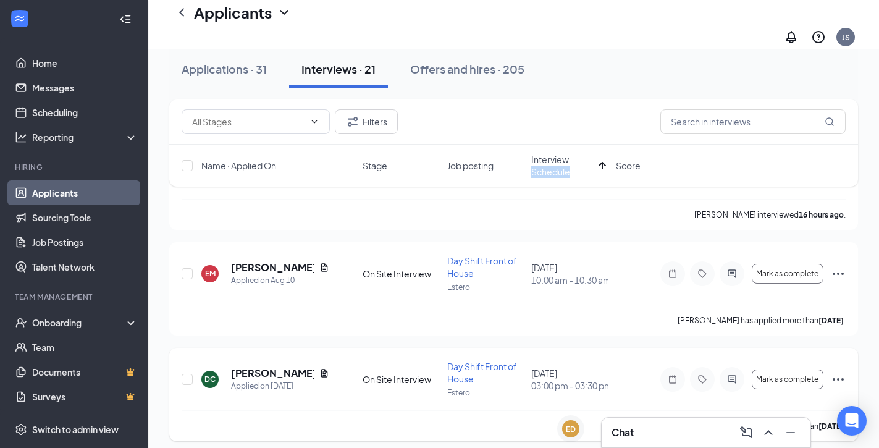
scroll to position [256, 0]
